Goal: Information Seeking & Learning: Learn about a topic

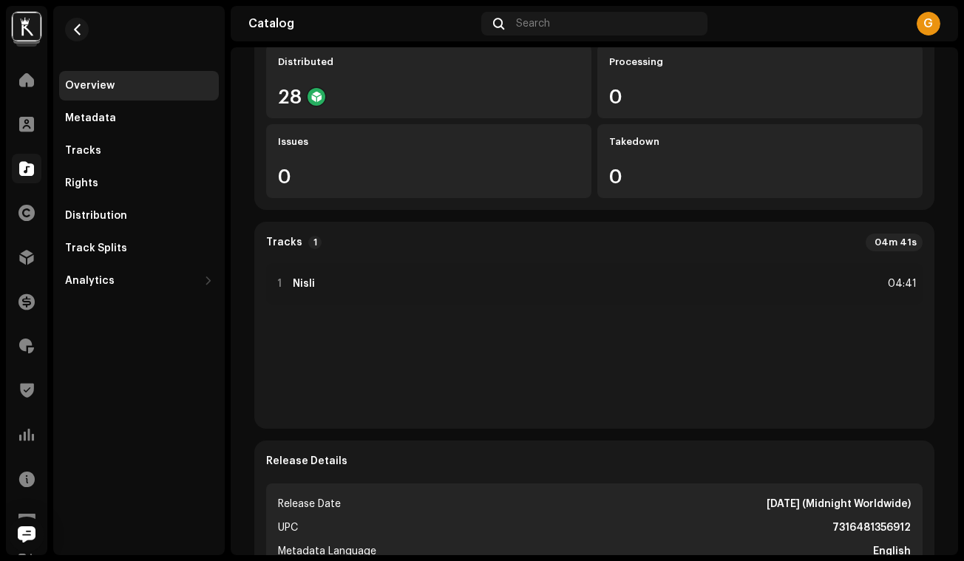
scroll to position [79, 0]
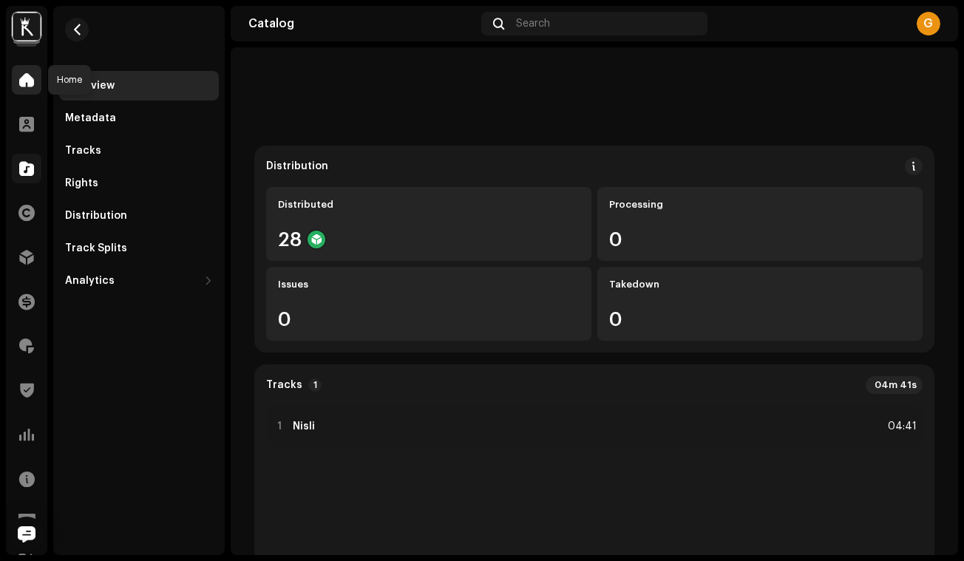
click at [25, 81] on span at bounding box center [26, 80] width 15 height 12
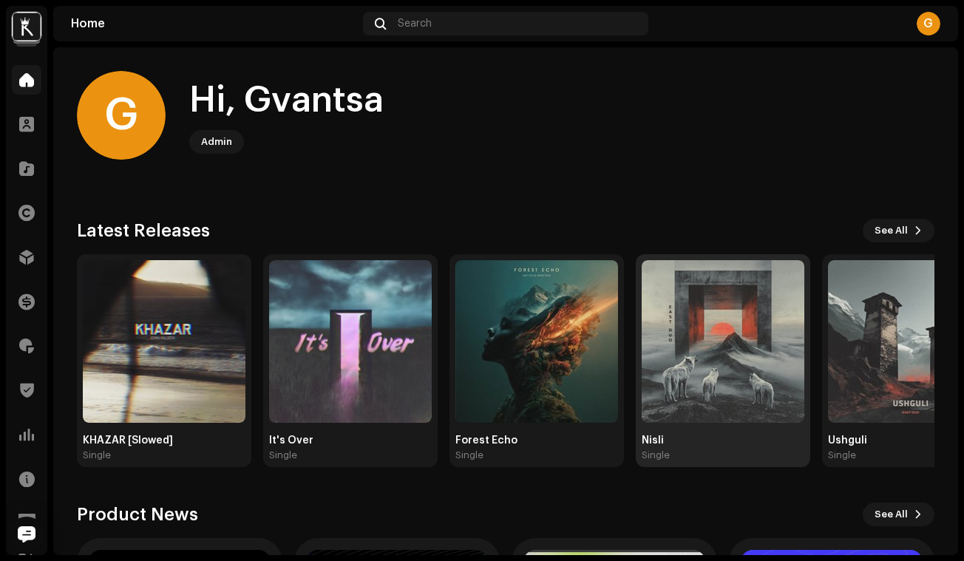
click at [673, 458] on div "Single" at bounding box center [723, 455] width 163 height 12
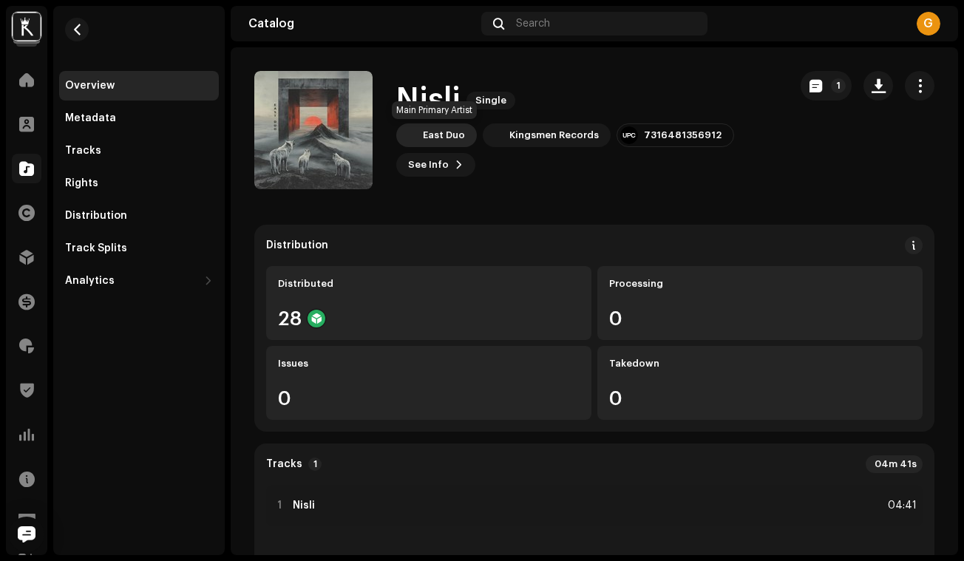
click at [456, 135] on div "East Duo" at bounding box center [444, 135] width 42 height 12
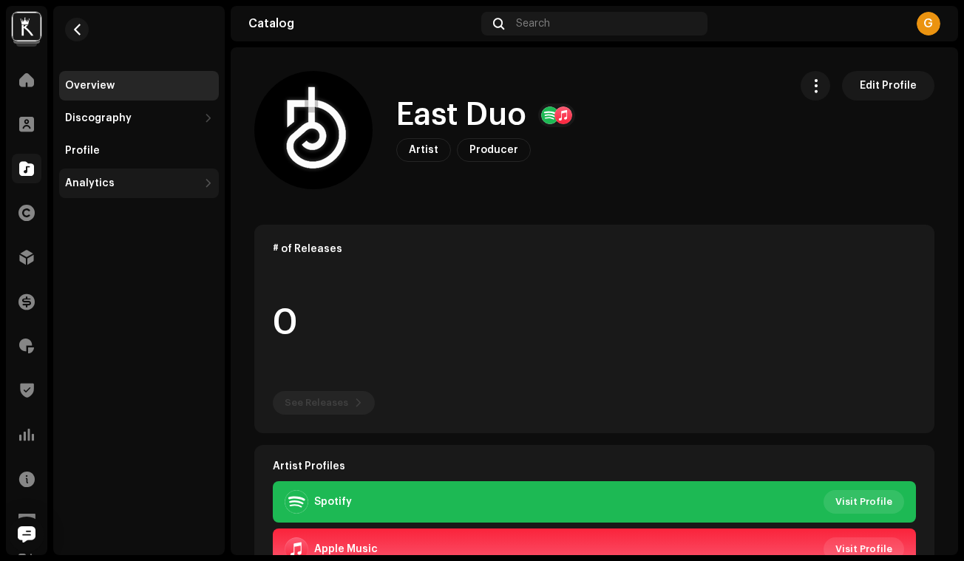
click at [154, 176] on div "Analytics" at bounding box center [139, 184] width 160 height 30
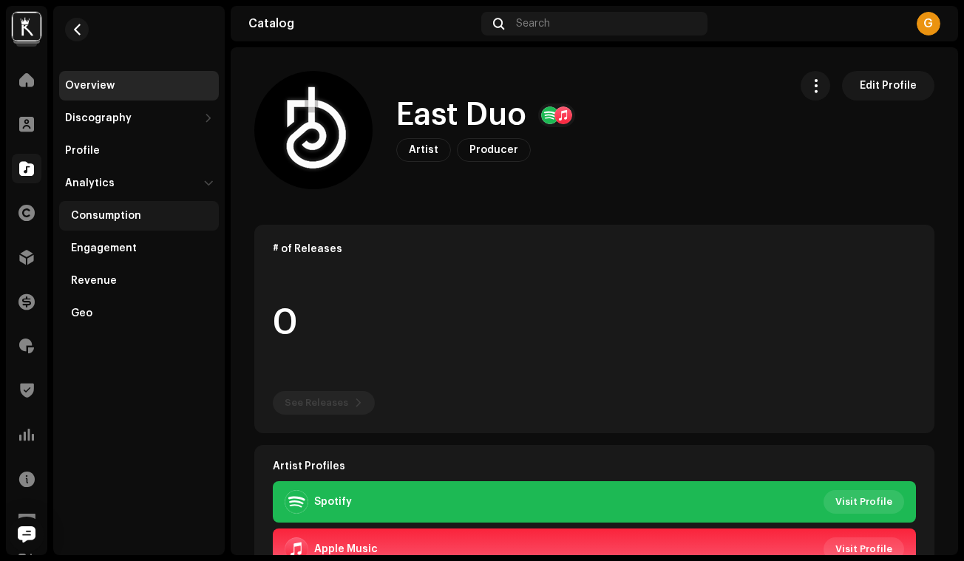
click at [168, 211] on div "Consumption" at bounding box center [142, 216] width 142 height 12
click at [143, 214] on div "Consumption" at bounding box center [142, 216] width 142 height 12
click at [113, 220] on div "Consumption" at bounding box center [106, 216] width 70 height 12
click at [166, 240] on div "Engagement" at bounding box center [139, 249] width 160 height 30
click at [166, 207] on div "Consumption" at bounding box center [139, 216] width 160 height 30
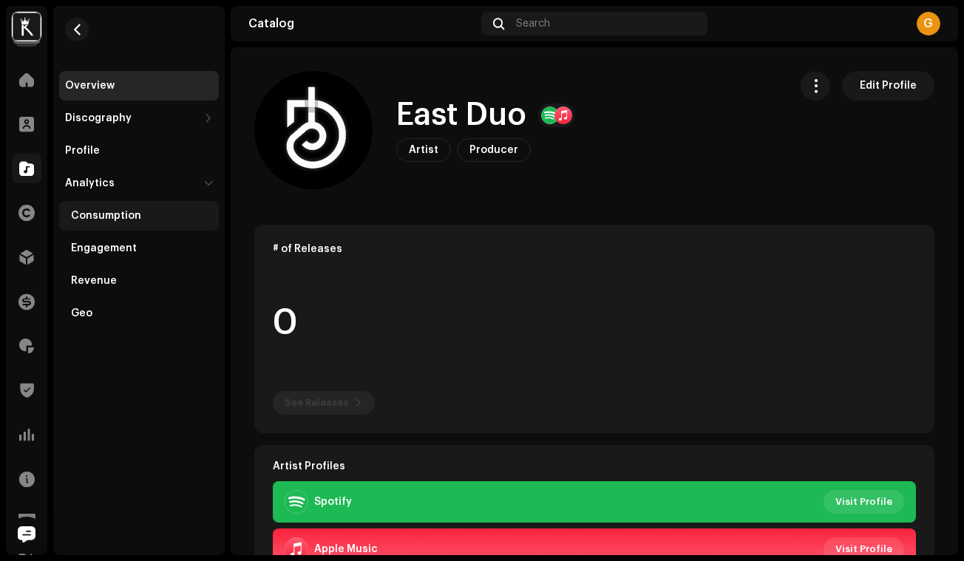
click at [166, 207] on div "Consumption" at bounding box center [139, 216] width 160 height 30
click at [107, 242] on div "Engagement" at bounding box center [104, 248] width 66 height 12
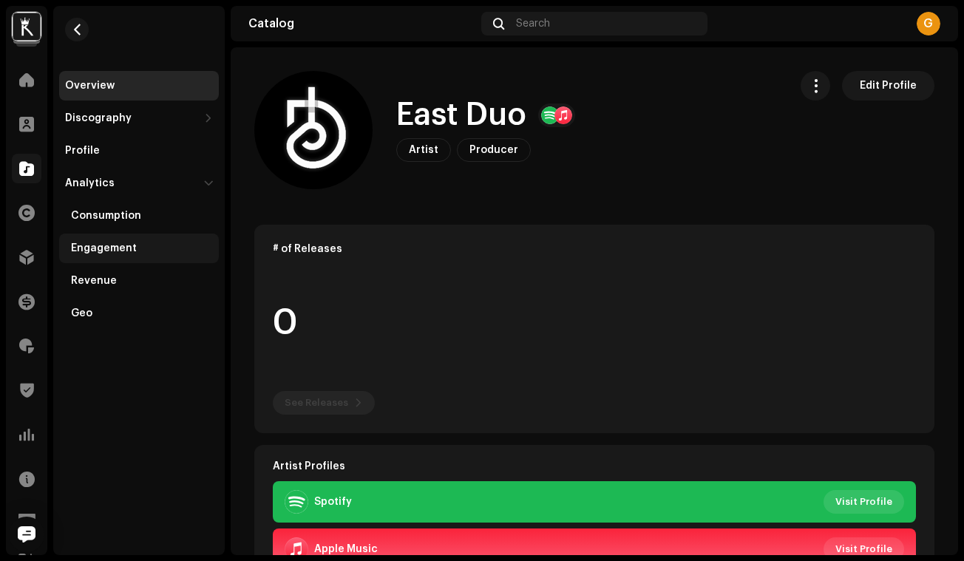
click at [115, 254] on div "Engagement" at bounding box center [139, 249] width 160 height 30
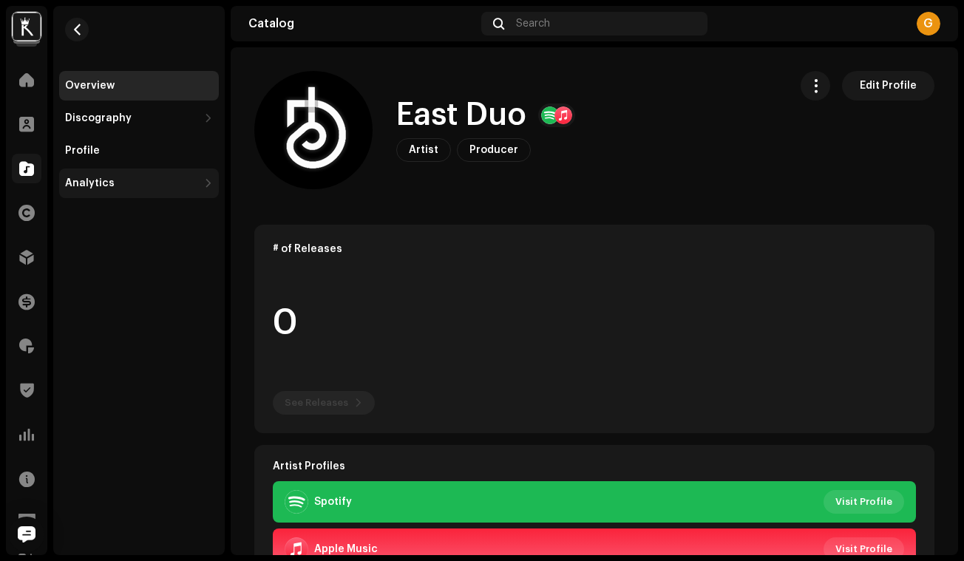
click at [201, 179] on div "Analytics" at bounding box center [139, 184] width 160 height 30
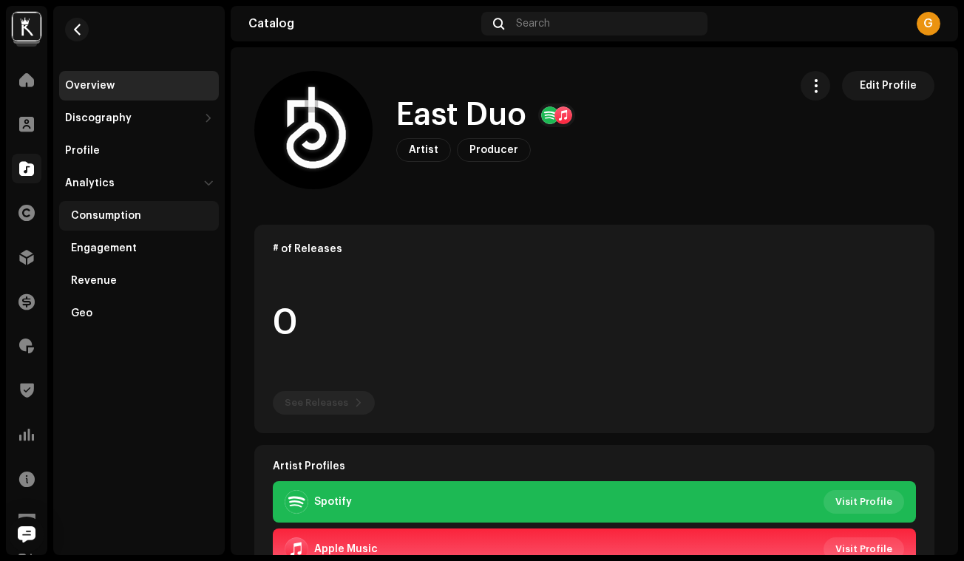
click at [164, 213] on div "Consumption" at bounding box center [142, 216] width 142 height 12
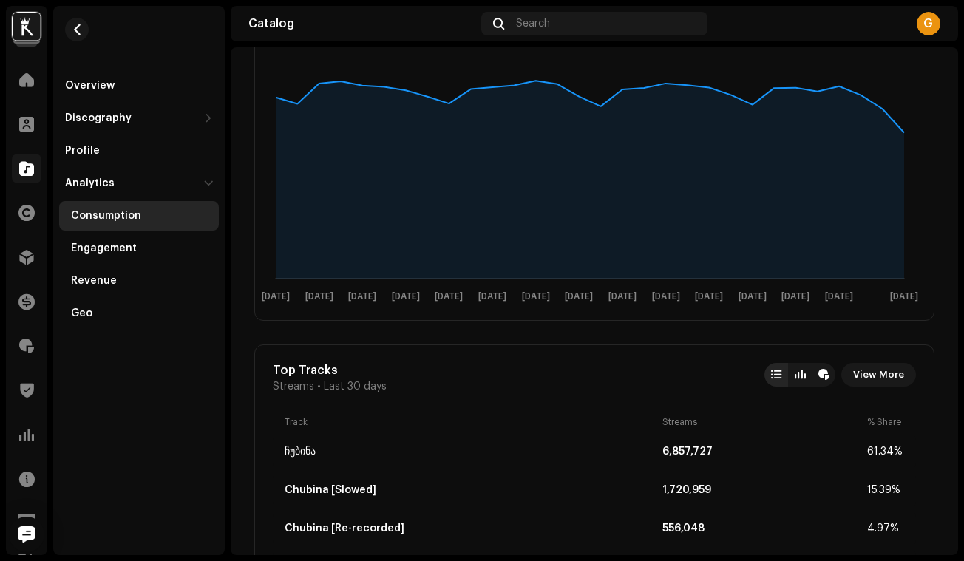
scroll to position [272, 0]
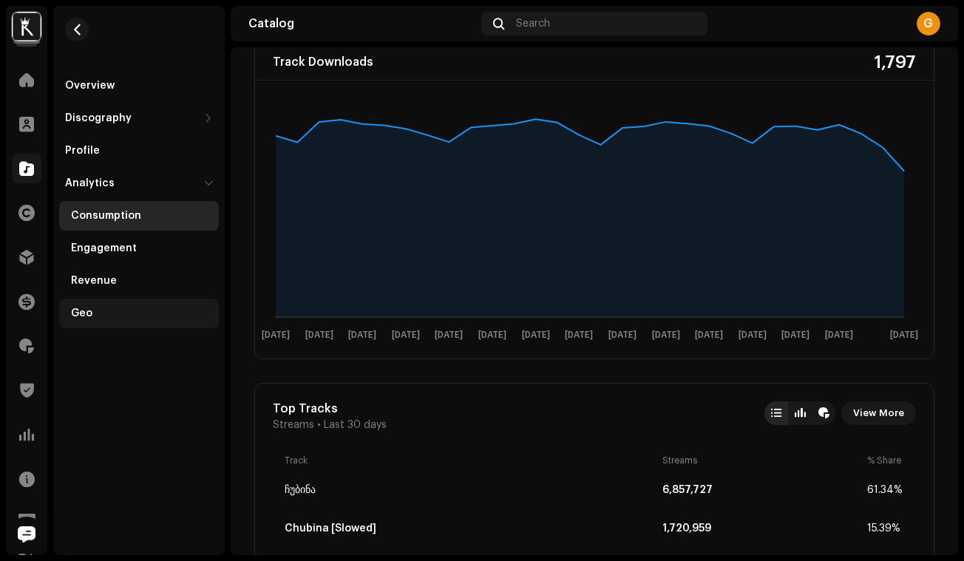
click at [111, 313] on div "Geo" at bounding box center [142, 313] width 142 height 12
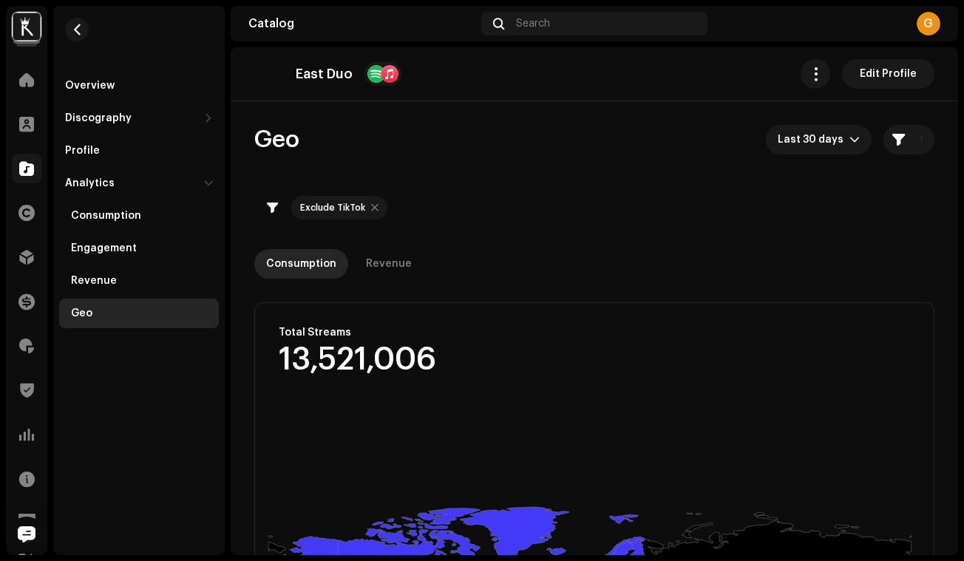
click at [367, 205] on div "Exclude TikTok" at bounding box center [339, 208] width 96 height 24
click at [375, 205] on div at bounding box center [374, 208] width 7 height 12
checkbox input "false"
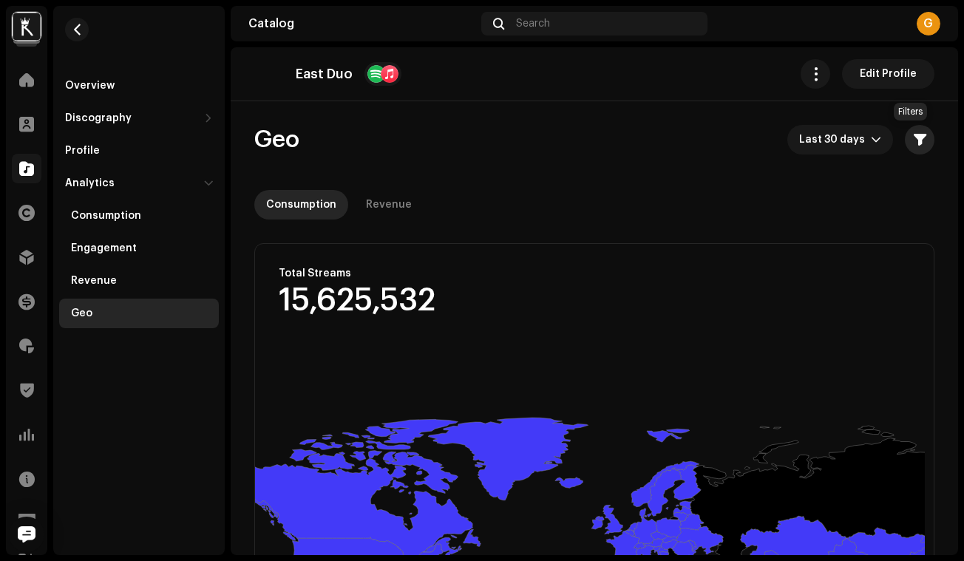
click at [914, 144] on span "button" at bounding box center [920, 140] width 13 height 12
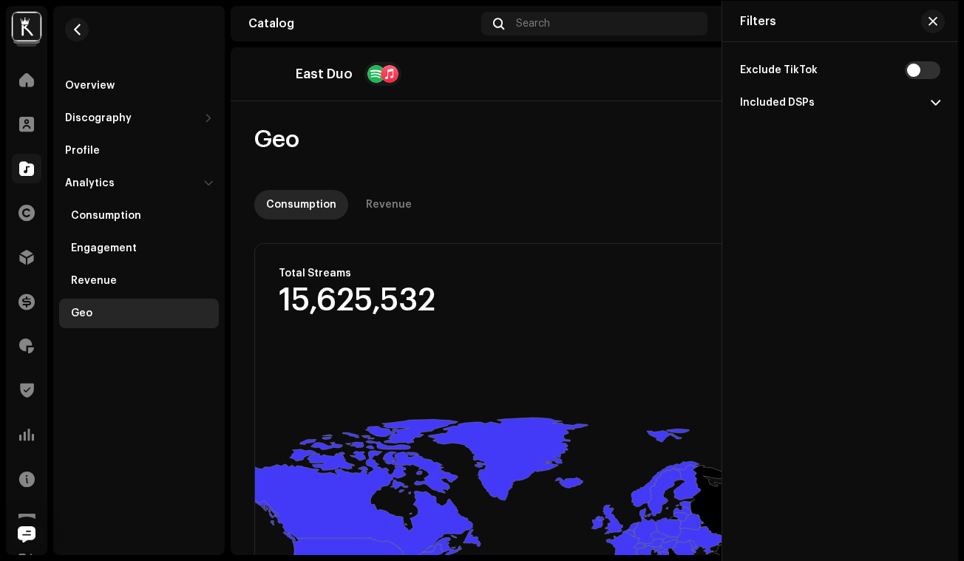
click at [931, 101] on span at bounding box center [936, 103] width 10 height 12
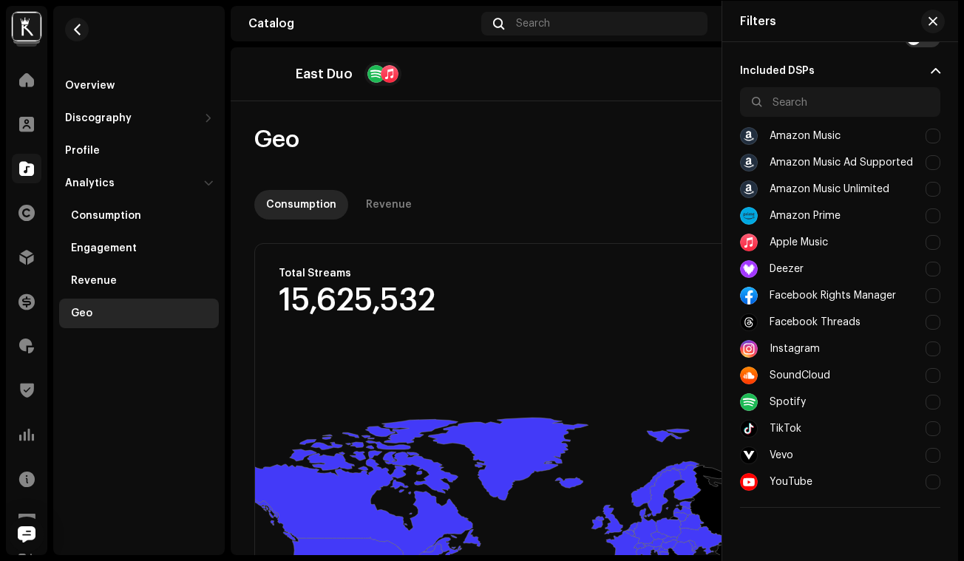
scroll to position [32, 0]
click at [109, 220] on div "Consumption" at bounding box center [106, 216] width 70 height 12
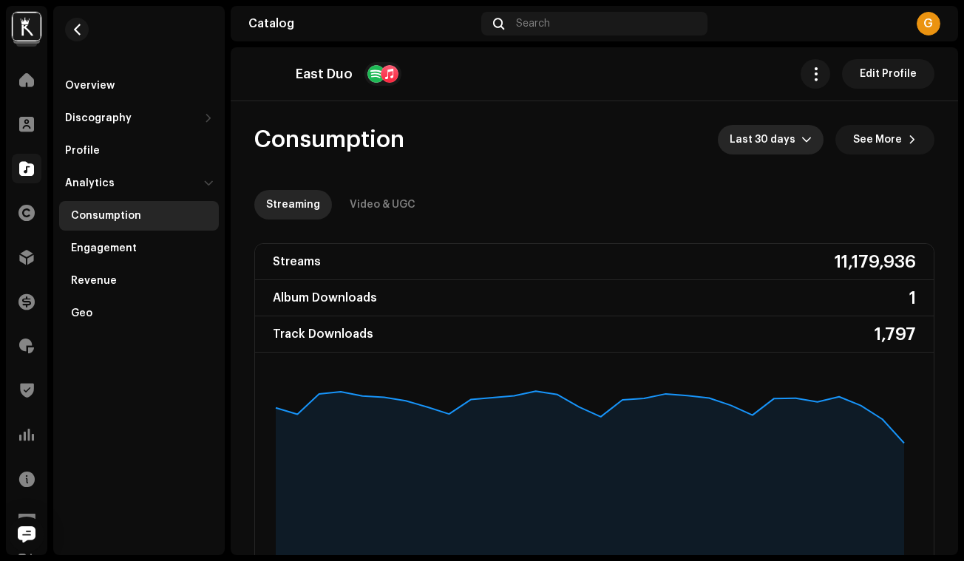
click at [806, 141] on p-select "Last 30 days" at bounding box center [771, 140] width 106 height 30
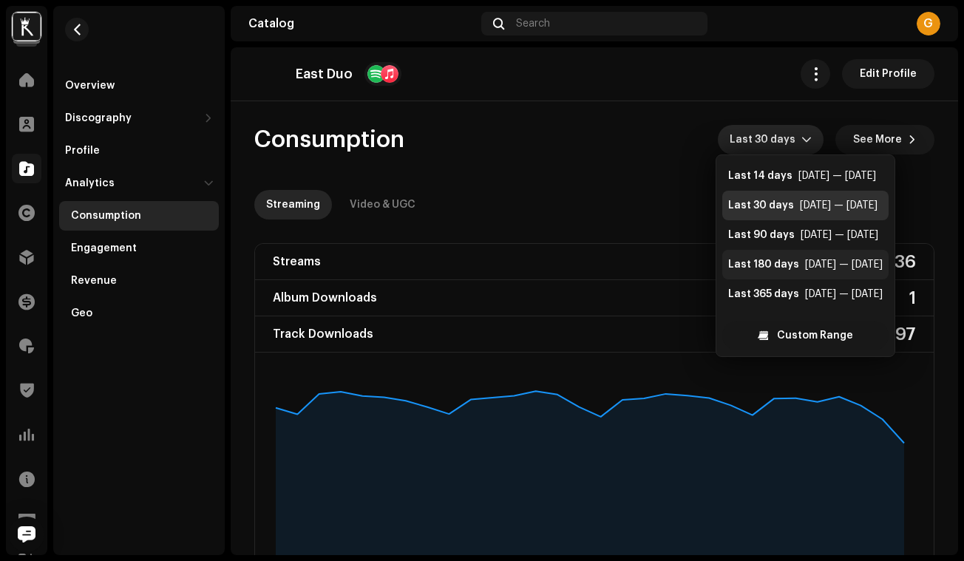
scroll to position [30, 0]
click at [800, 285] on li "Last 365 days [DATE] — [DATE]" at bounding box center [805, 294] width 166 height 30
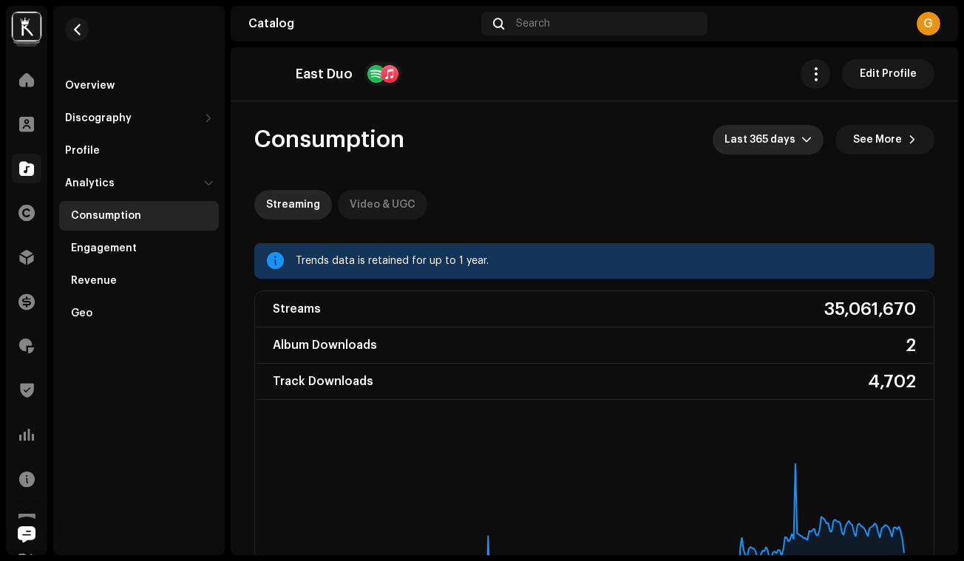
click at [389, 210] on div "Video & UGC" at bounding box center [383, 205] width 66 height 30
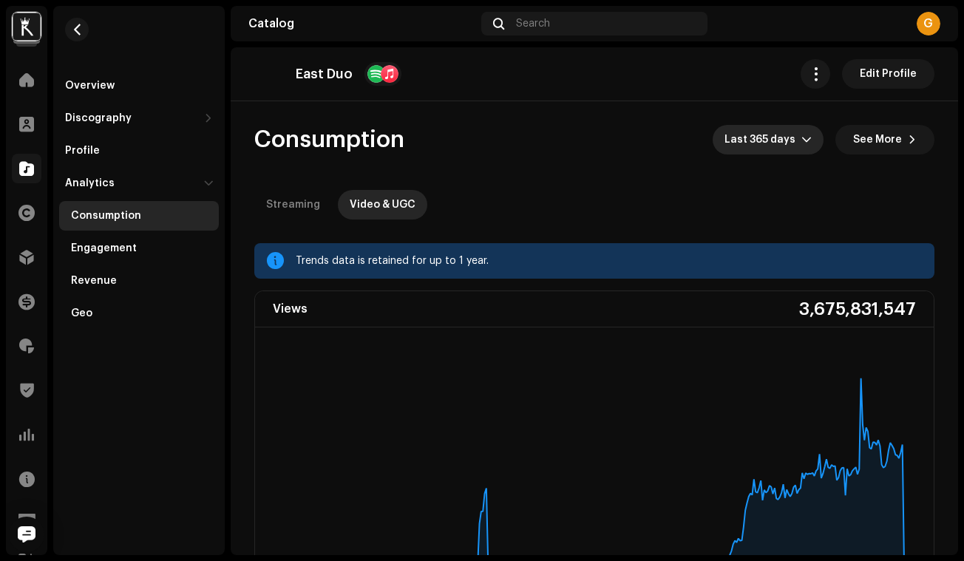
click at [788, 154] on span "Last 365 days" at bounding box center [762, 140] width 77 height 30
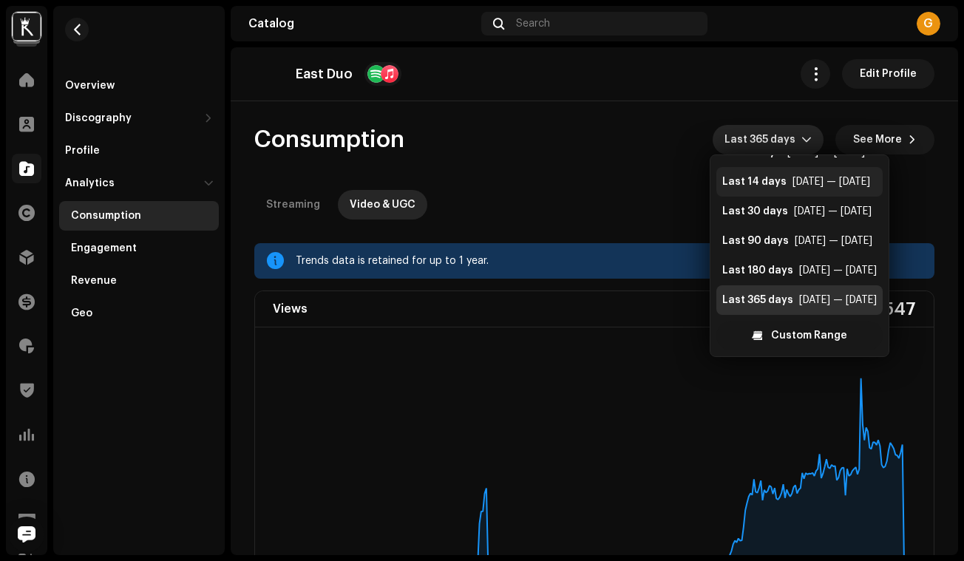
scroll to position [6, 0]
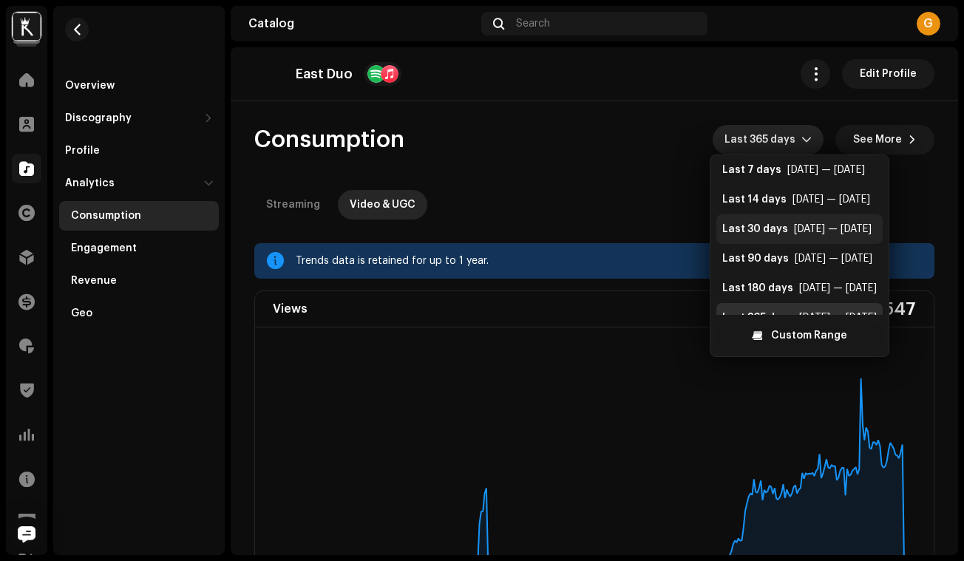
click at [773, 225] on div "Last 30 days" at bounding box center [755, 229] width 66 height 15
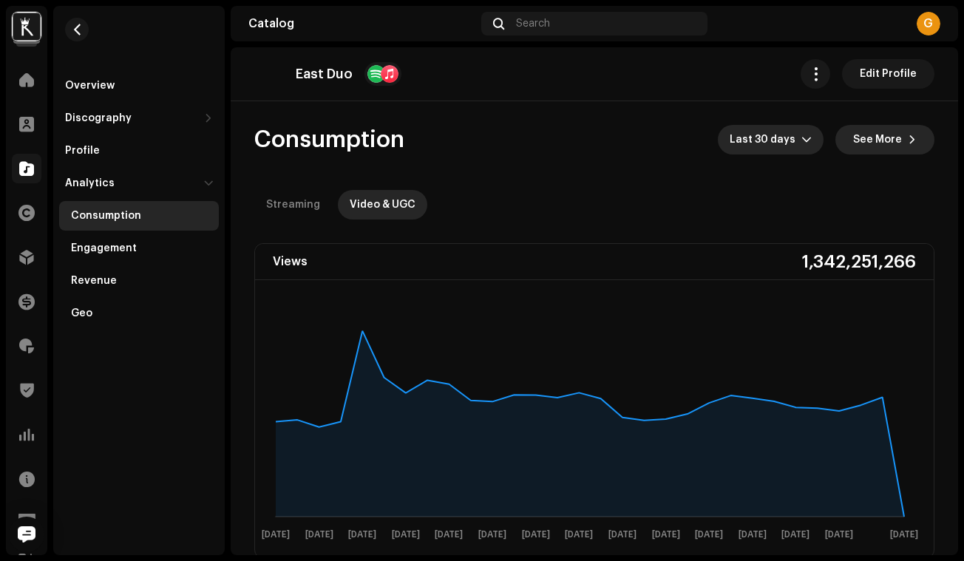
click at [908, 138] on span at bounding box center [912, 140] width 9 height 12
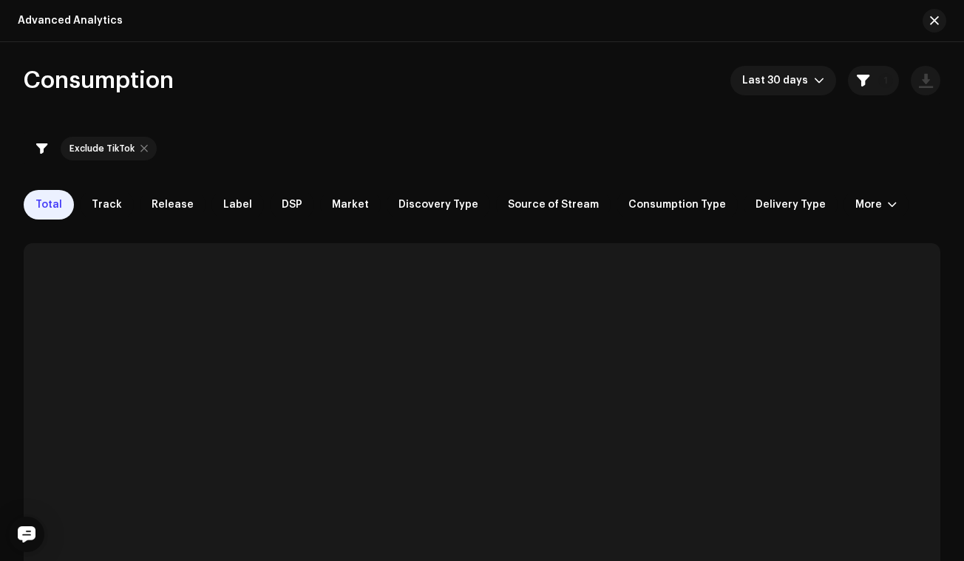
click at [141, 148] on div at bounding box center [143, 149] width 7 height 12
checkbox input "false"
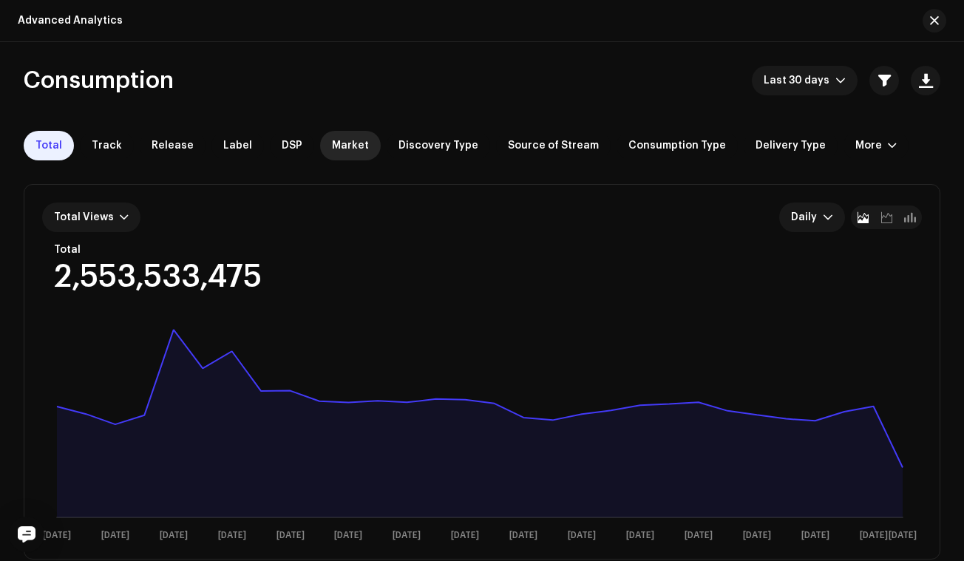
click at [336, 152] on div "Market" at bounding box center [350, 146] width 61 height 30
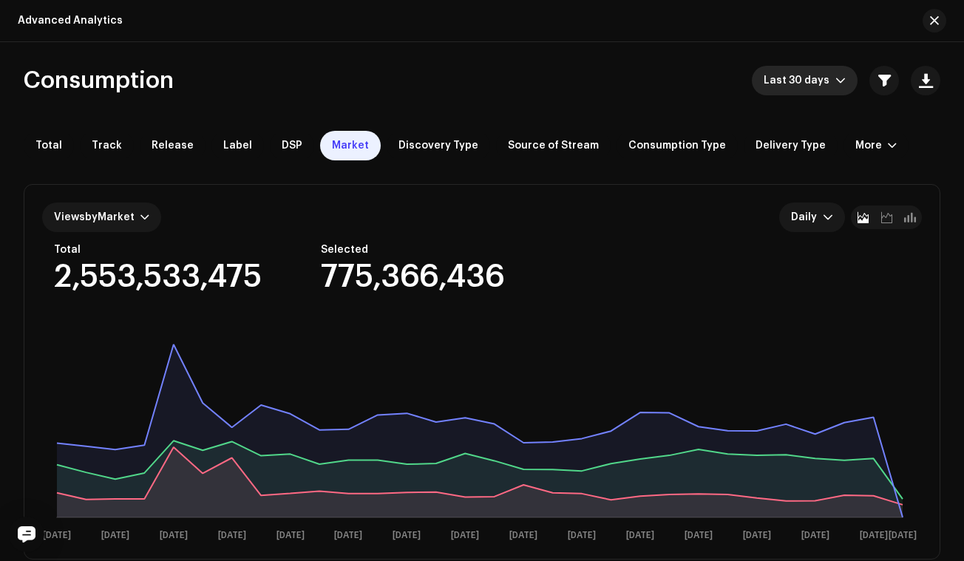
click at [801, 87] on span "Last 30 days" at bounding box center [800, 81] width 72 height 30
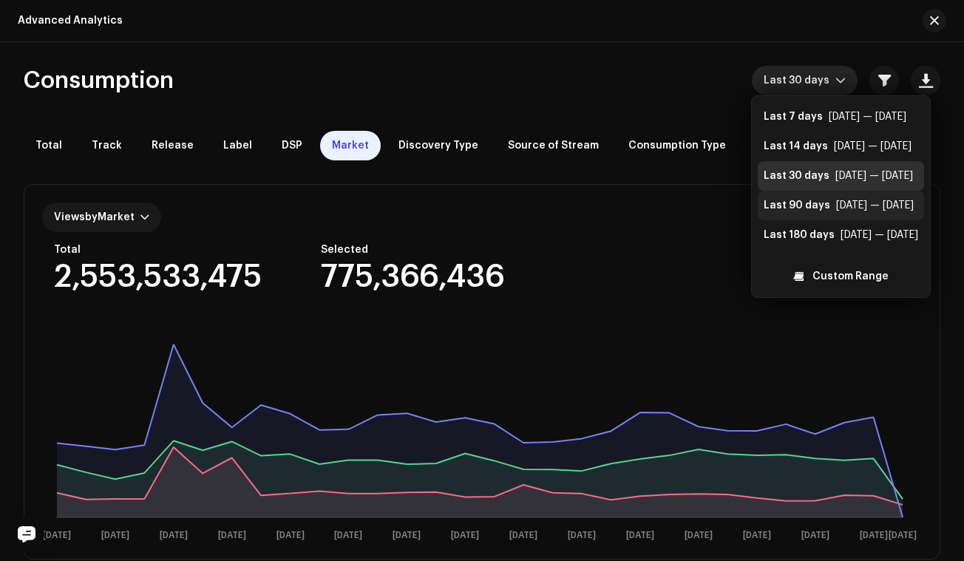
click at [804, 196] on li "Last 90 days [DATE] — [DATE]" at bounding box center [841, 206] width 166 height 30
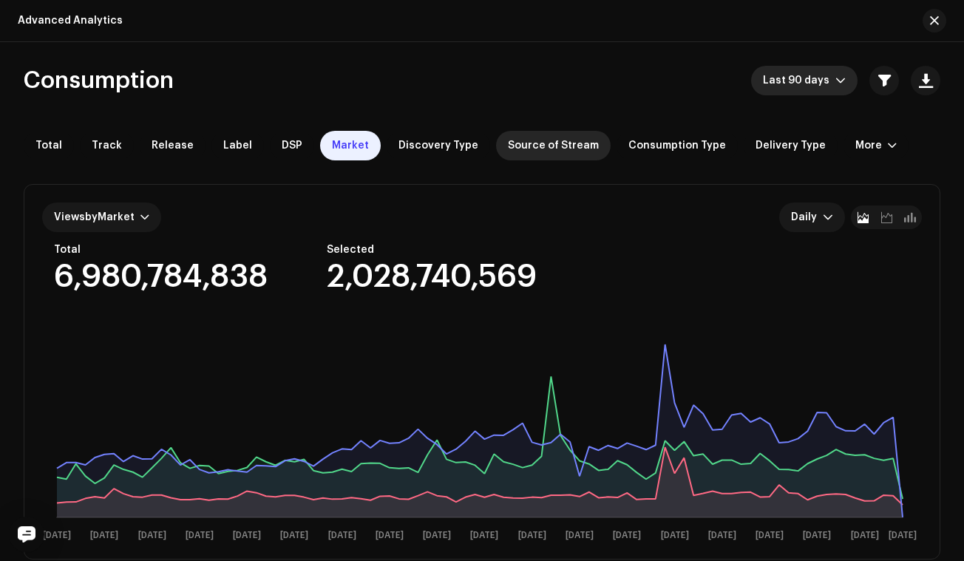
click at [551, 152] on div "Source of Stream" at bounding box center [553, 146] width 115 height 30
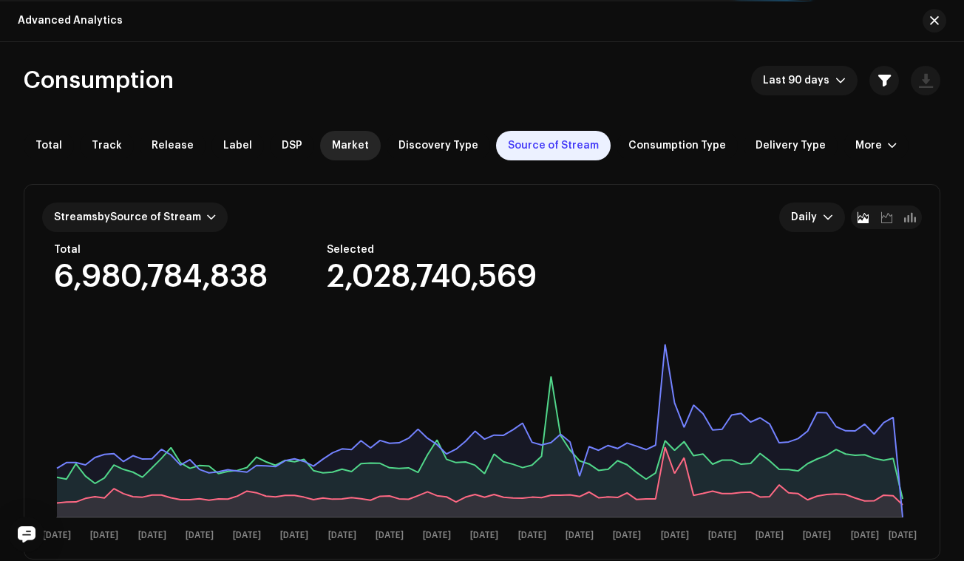
click at [337, 152] on div "Market" at bounding box center [350, 146] width 61 height 30
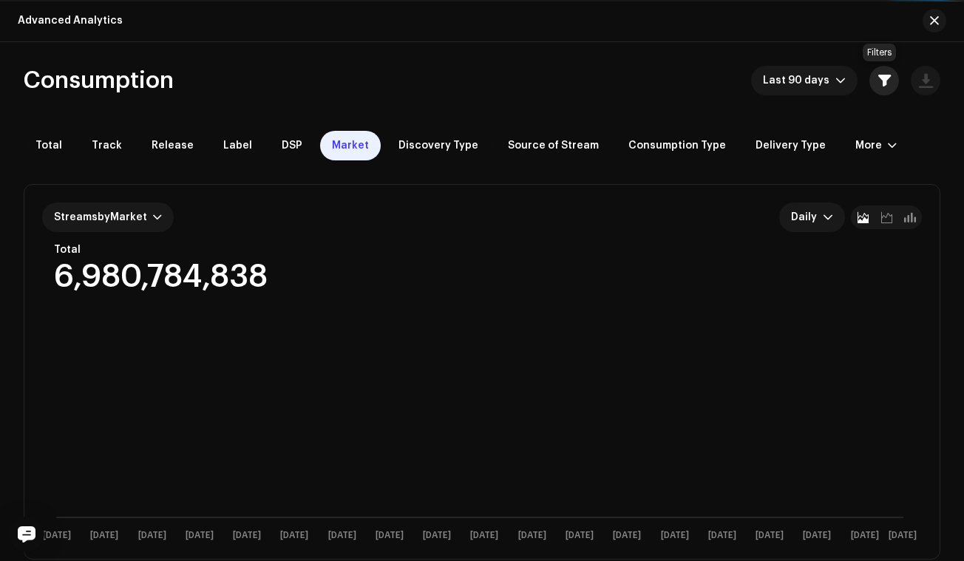
click at [884, 75] on span "button" at bounding box center [884, 81] width 13 height 12
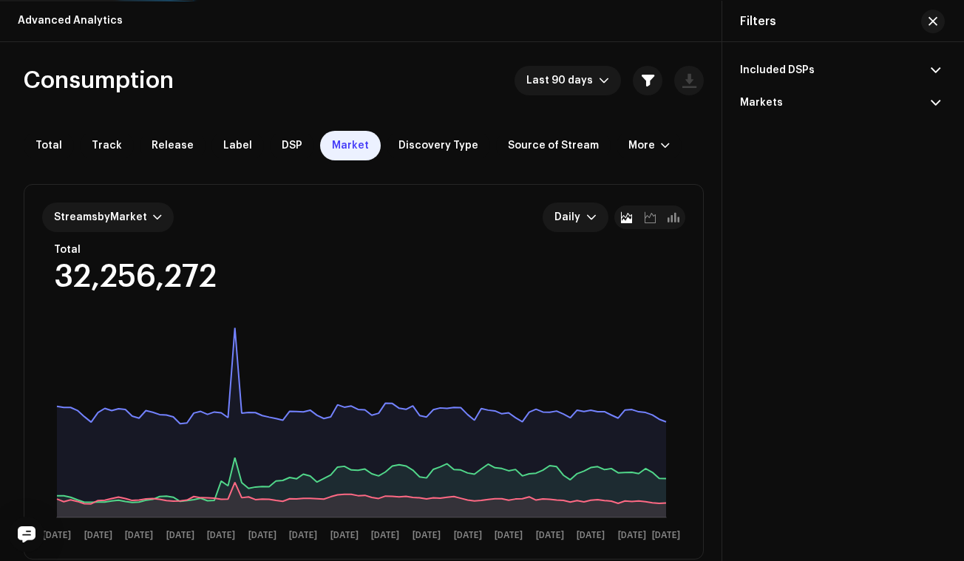
click at [898, 104] on p-accordion-header "Markets" at bounding box center [840, 102] width 200 height 33
click at [846, 133] on input "text" at bounding box center [840, 134] width 200 height 30
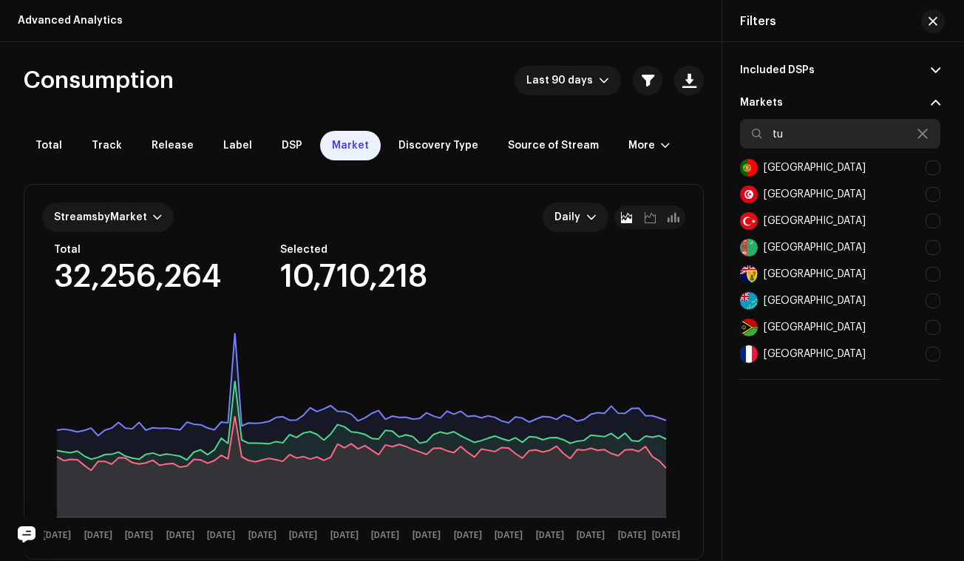
type input "tu"
click at [931, 220] on div at bounding box center [932, 221] width 15 height 15
checkbox input "true"
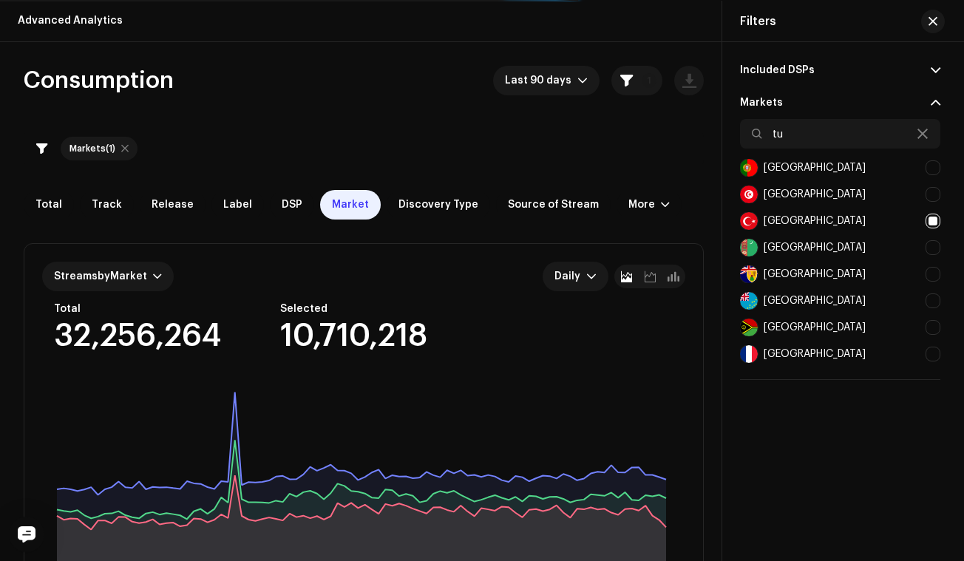
click at [926, 68] on p-accordion-header "Included DSPs" at bounding box center [840, 70] width 200 height 33
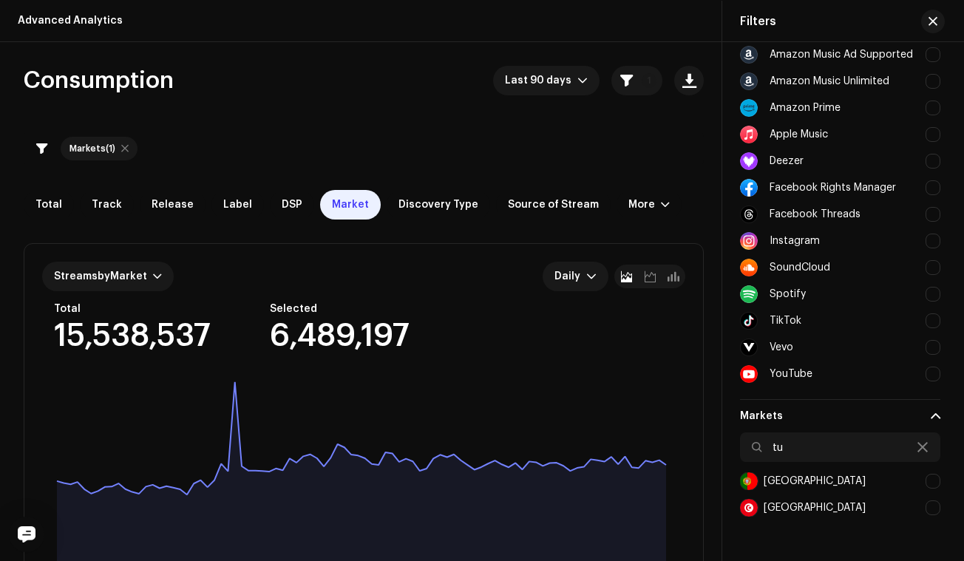
scroll to position [135, 0]
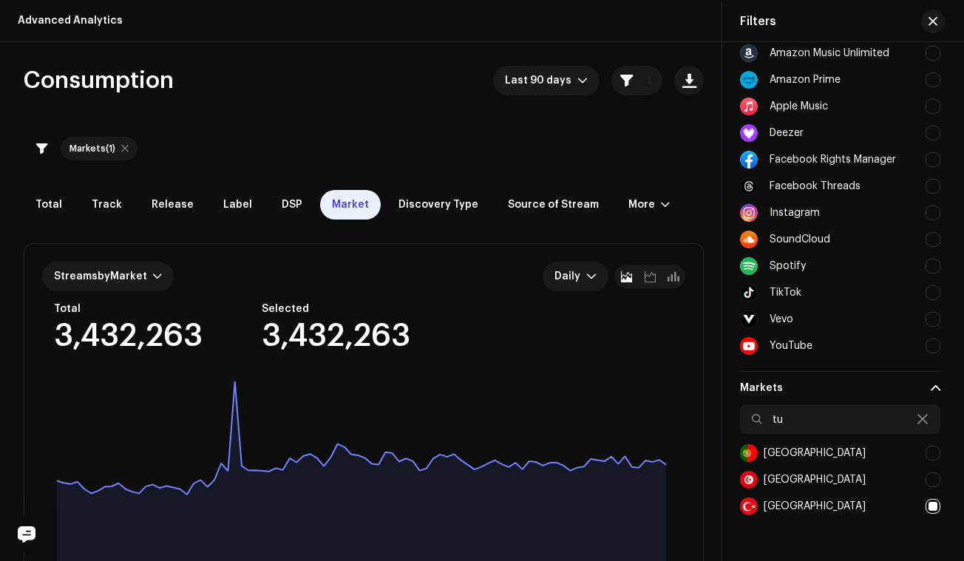
click at [932, 350] on div at bounding box center [932, 346] width 15 height 15
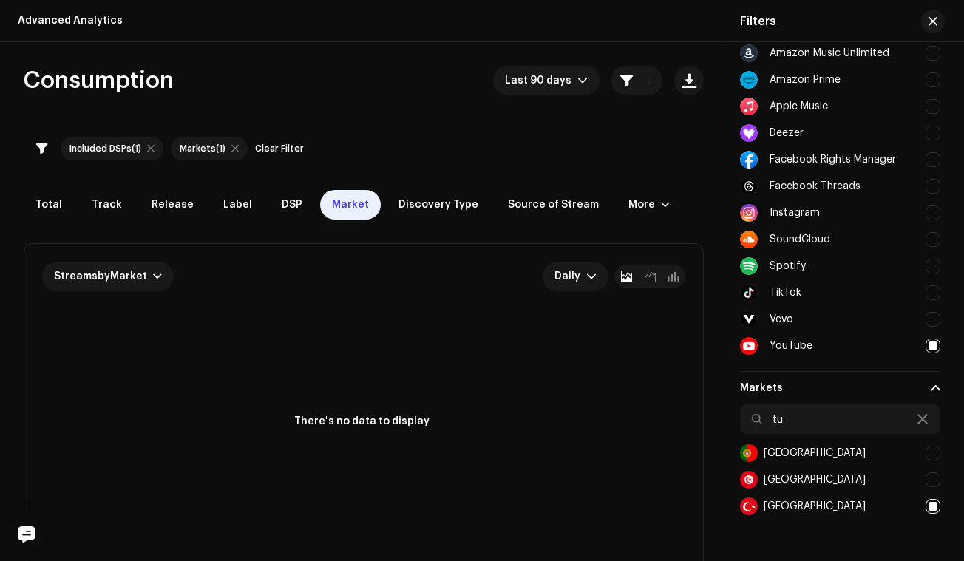
click at [931, 347] on div at bounding box center [932, 346] width 15 height 15
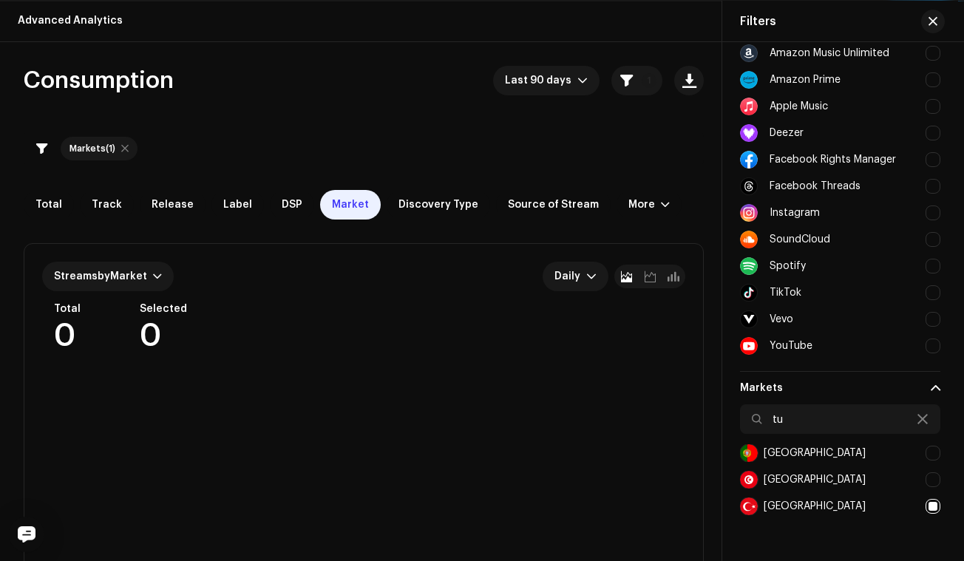
checkbox input "false"
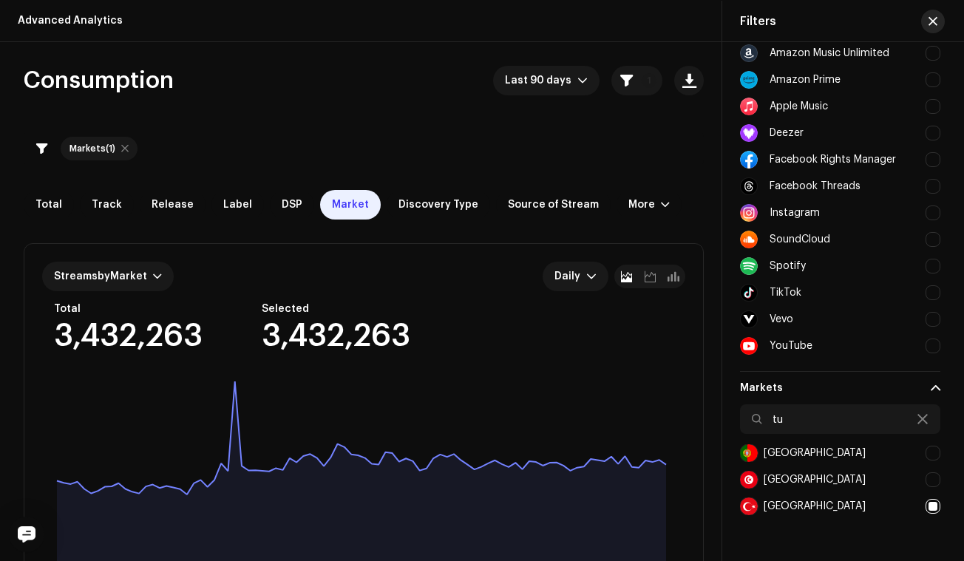
click at [928, 24] on span "button" at bounding box center [932, 22] width 9 height 12
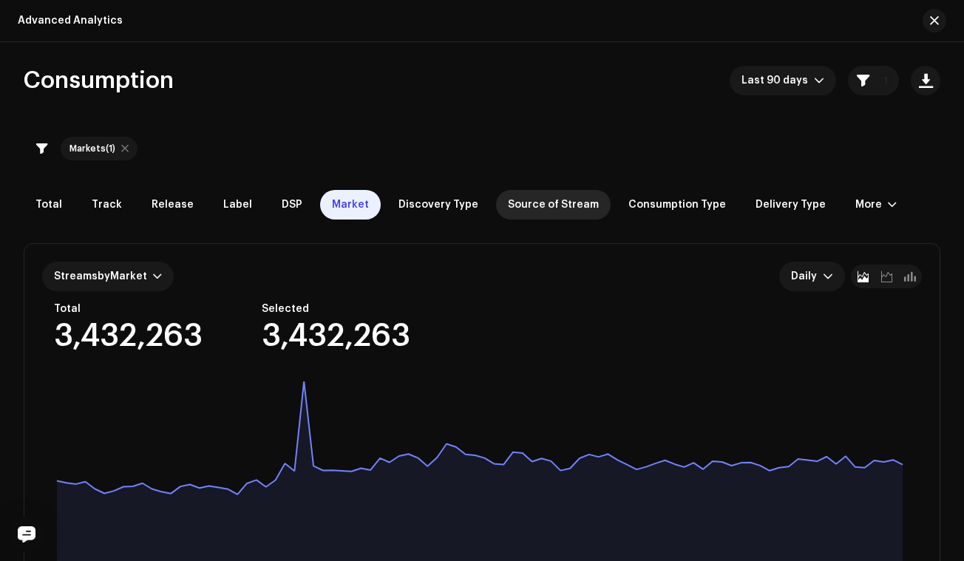
click at [561, 207] on span "Source of Stream" at bounding box center [553, 205] width 91 height 12
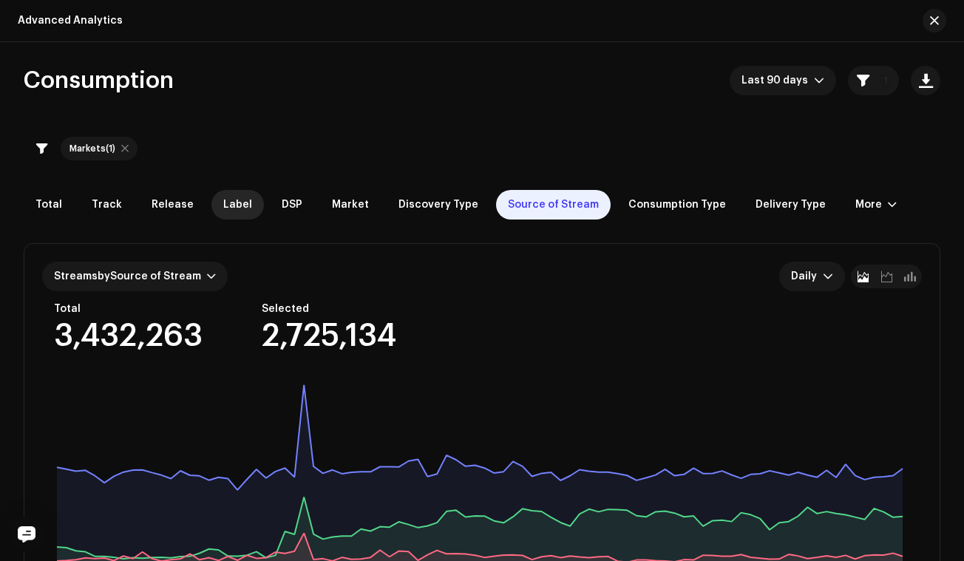
click at [225, 207] on span "Label" at bounding box center [237, 205] width 29 height 12
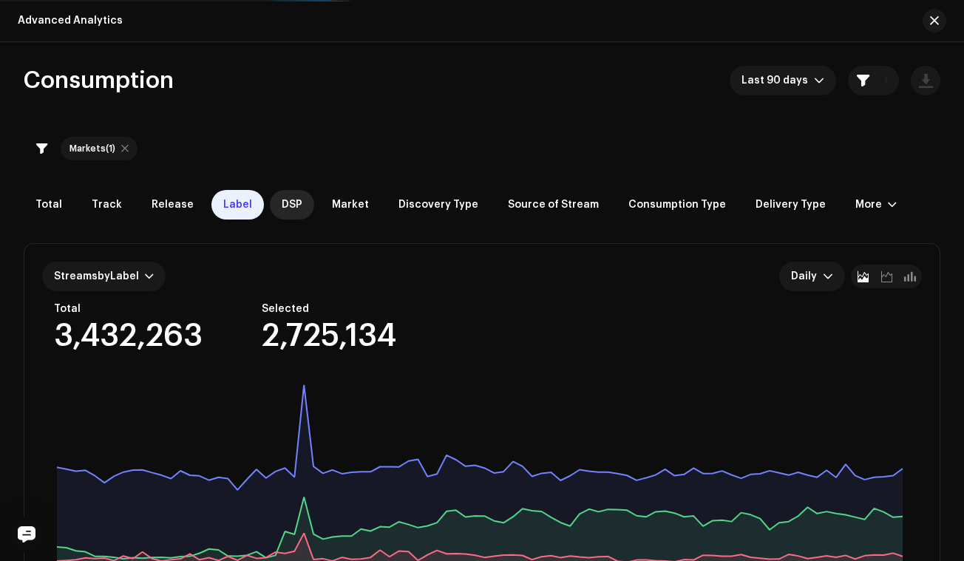
click at [282, 210] on span "DSP" at bounding box center [292, 205] width 21 height 12
